Goal: Use online tool/utility: Utilize a website feature to perform a specific function

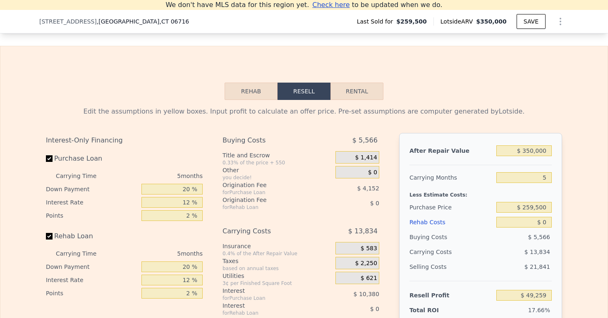
scroll to position [1114, 0]
click at [342, 104] on div "Edit the assumptions in yellow boxes. Input profit to calculate an offer price.…" at bounding box center [303, 254] width 529 height 308
click at [343, 95] on button "Rental" at bounding box center [356, 91] width 53 height 17
select select "30"
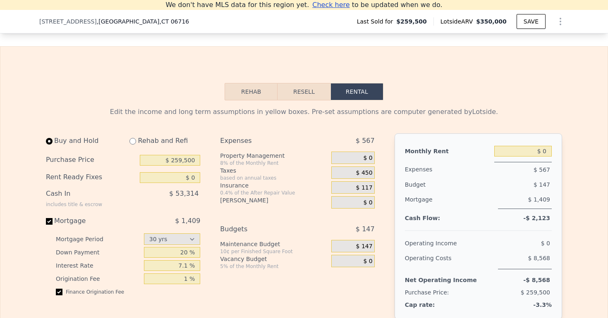
click at [251, 93] on button "Rehab" at bounding box center [251, 91] width 53 height 17
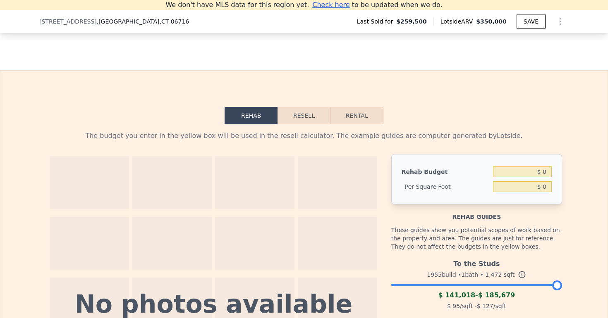
click at [299, 118] on button "Resell" at bounding box center [303, 115] width 53 height 17
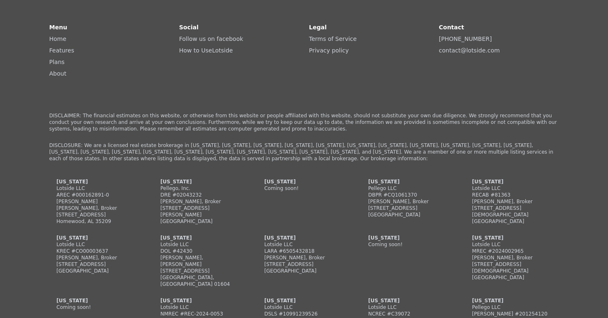
scroll to position [1648, 0]
